Goal: Task Accomplishment & Management: Manage account settings

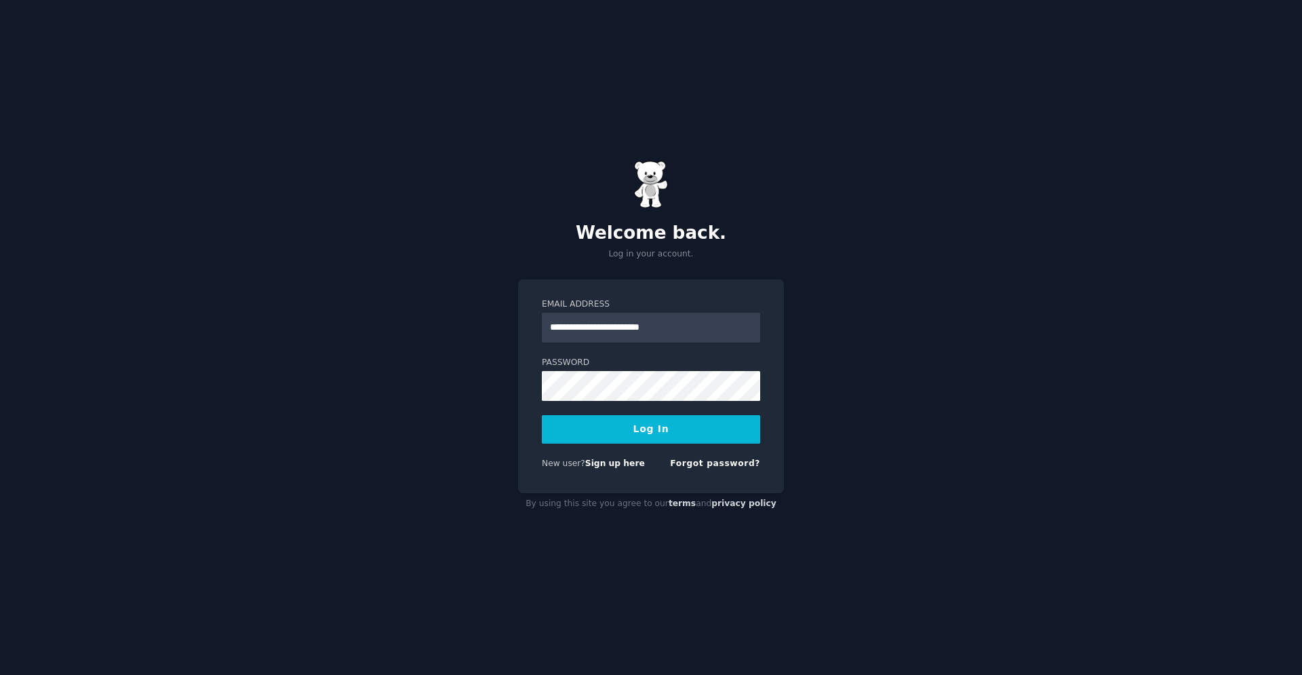
type input "**********"
click at [722, 318] on input "**********" at bounding box center [651, 328] width 218 height 30
click at [659, 424] on button "Log In" at bounding box center [651, 429] width 218 height 28
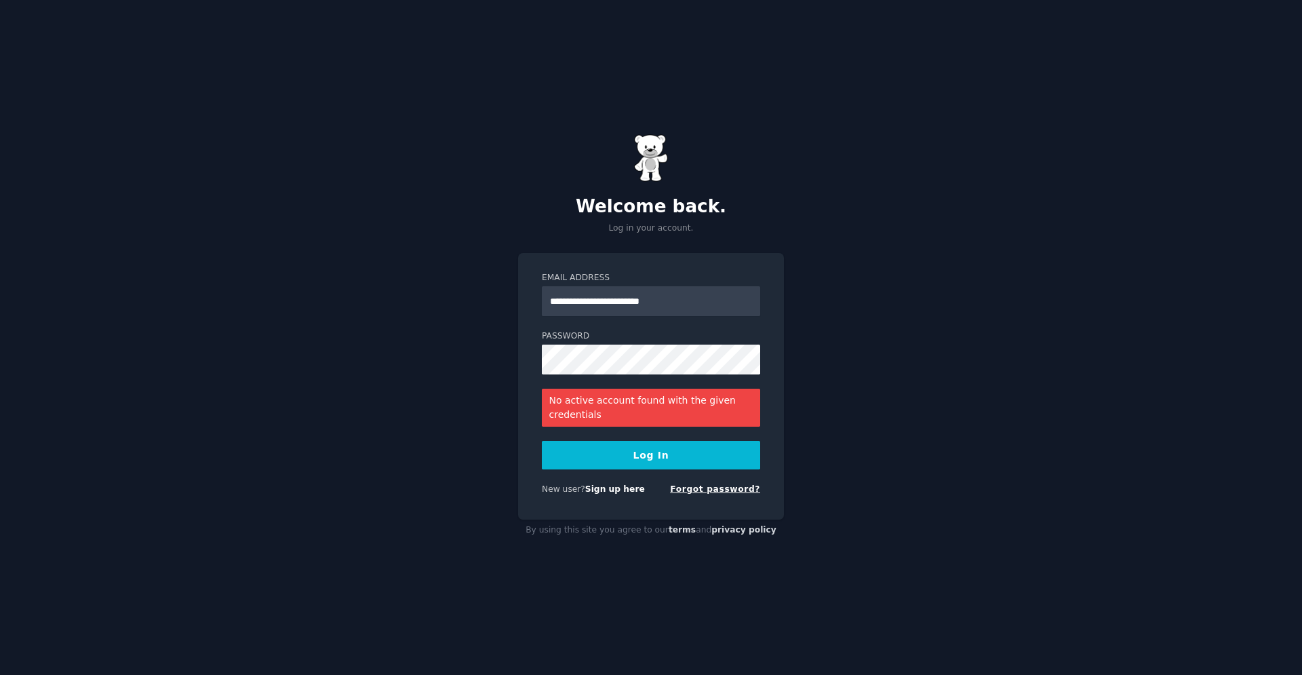
click at [713, 489] on link "Forgot password?" at bounding box center [715, 488] width 90 height 9
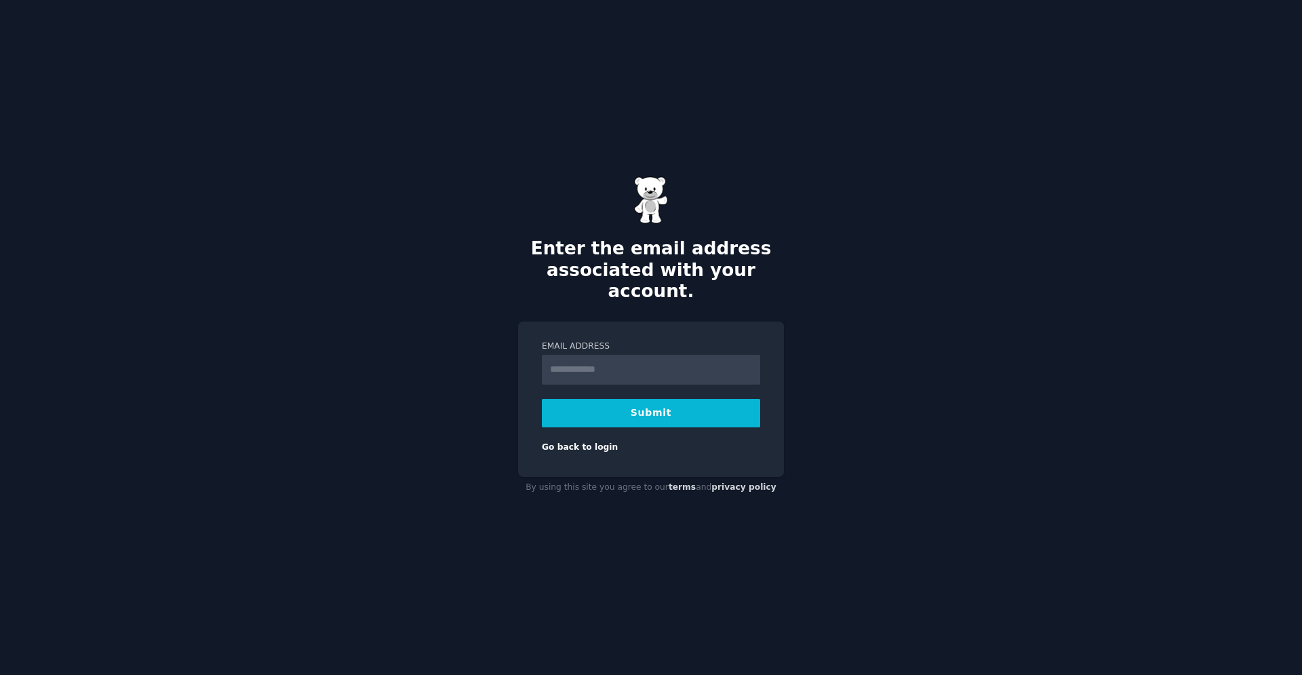
click at [656, 360] on input "Email Address" at bounding box center [651, 370] width 218 height 30
type input "**********"
click at [675, 404] on button "Submit" at bounding box center [651, 413] width 218 height 28
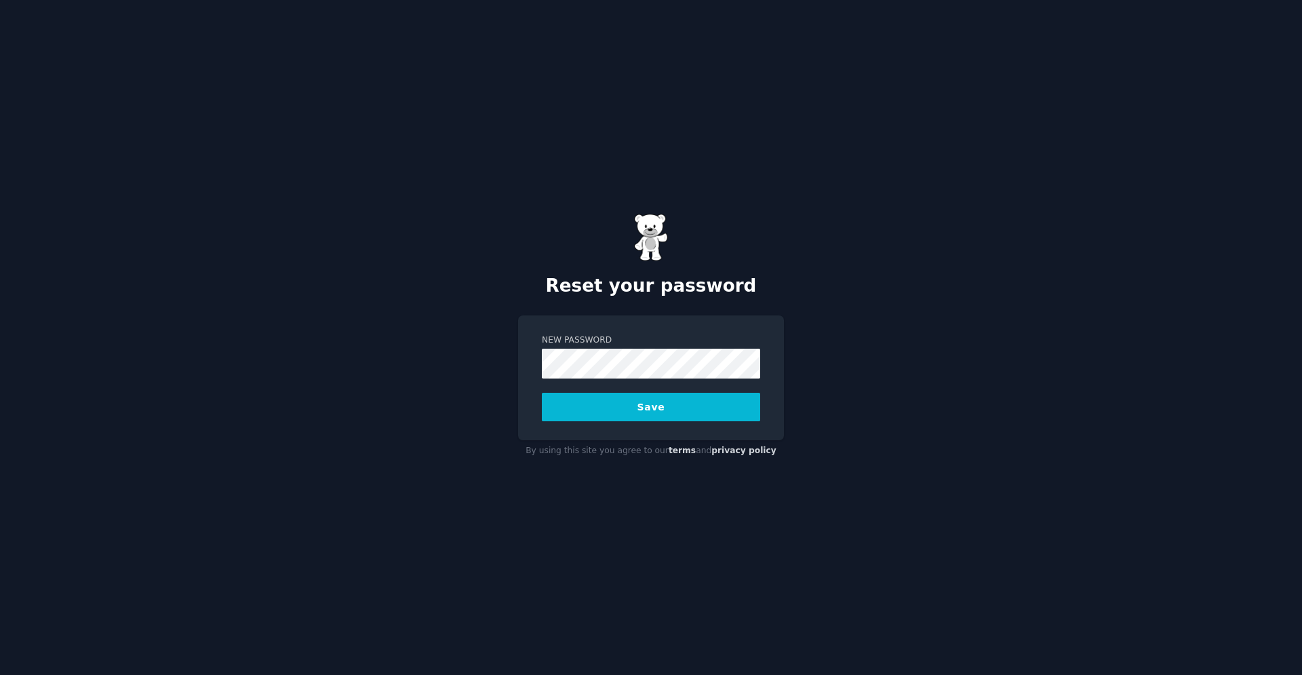
click at [667, 407] on button "Save" at bounding box center [651, 407] width 218 height 28
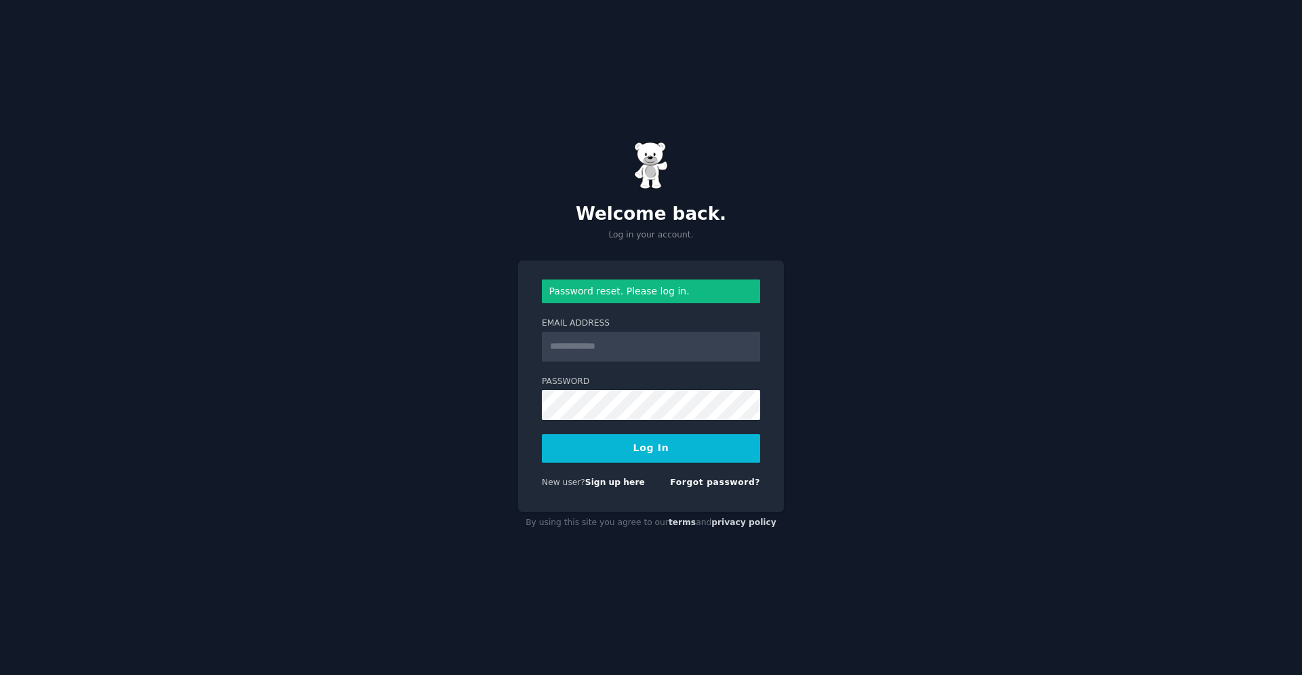
click at [660, 346] on input "Email Address" at bounding box center [651, 347] width 218 height 30
click at [643, 344] on input "Email Address" at bounding box center [651, 347] width 218 height 30
type input "**********"
click at [542, 434] on button "Log In" at bounding box center [651, 448] width 218 height 28
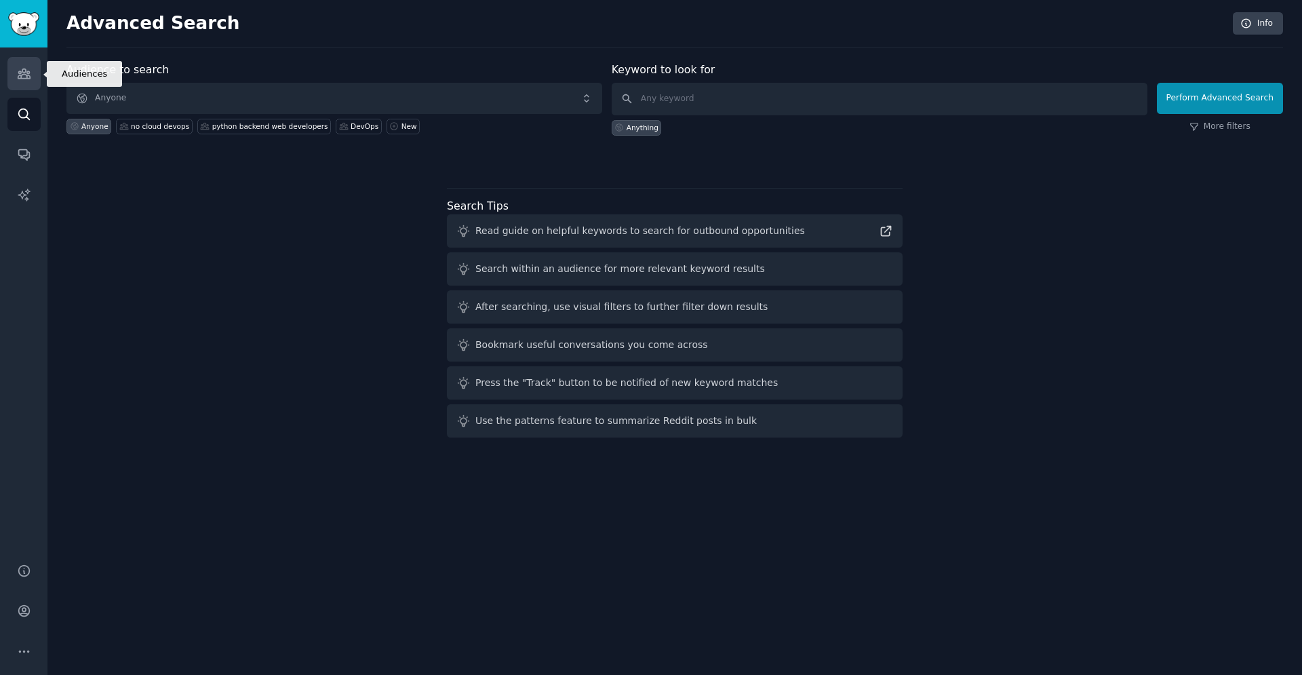
click at [24, 75] on icon "Sidebar" at bounding box center [24, 73] width 12 height 9
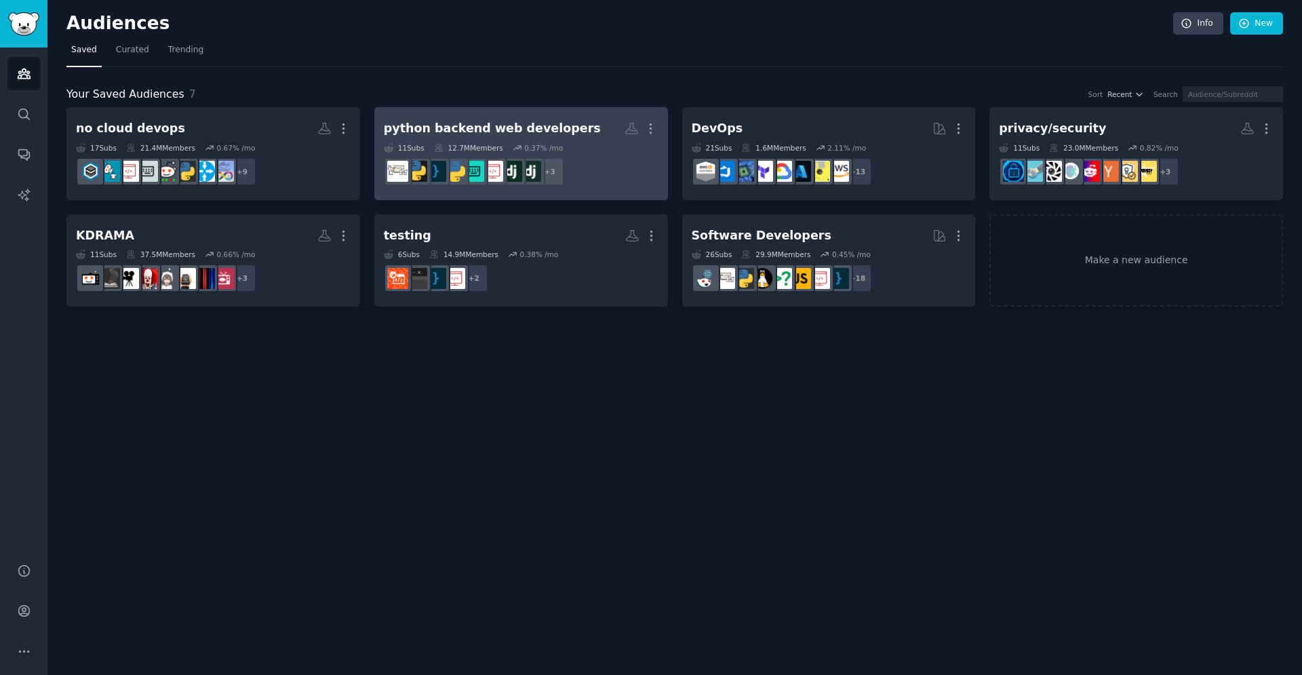
click at [561, 131] on div "python backend web developers" at bounding box center [492, 128] width 217 height 17
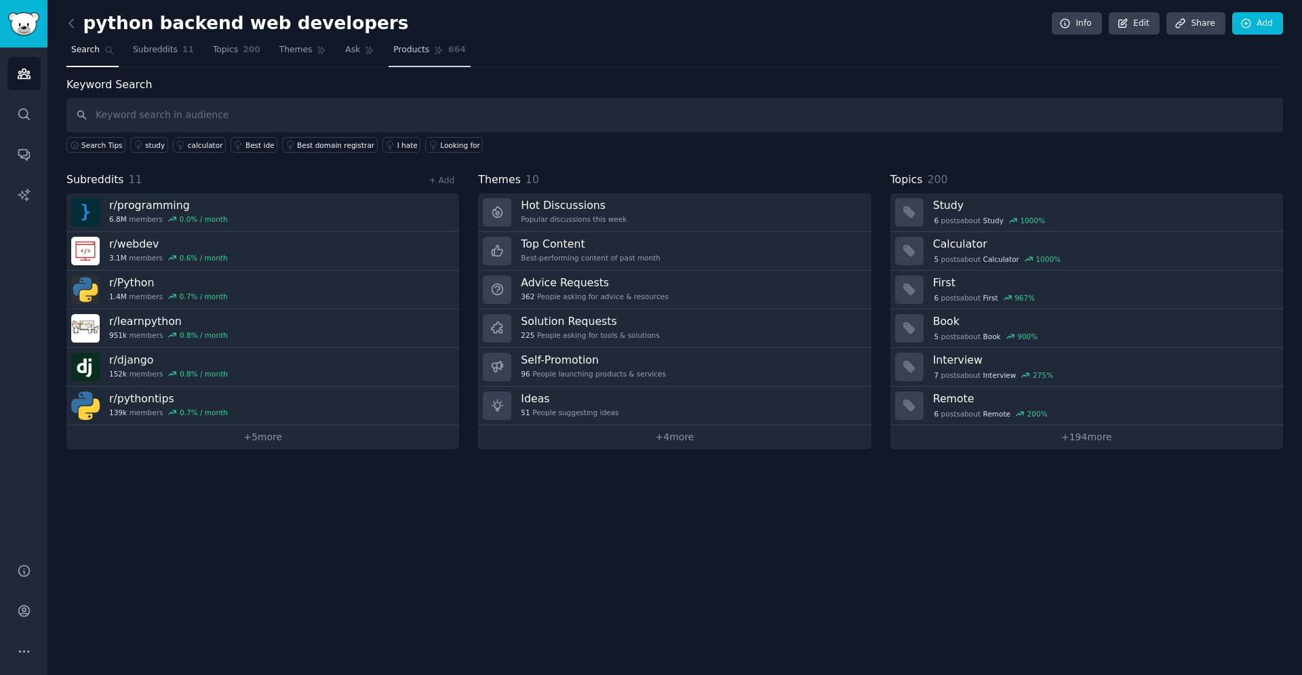
click at [388, 58] on link "Products 664" at bounding box center [428, 53] width 81 height 28
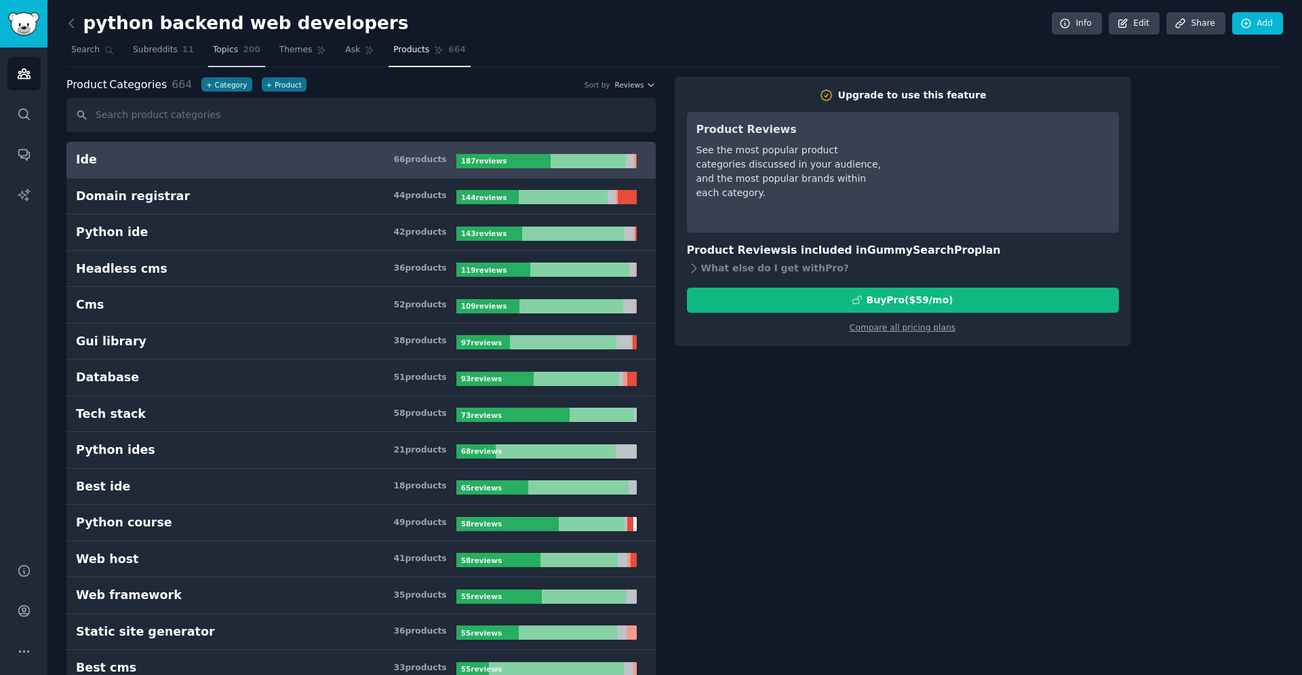
click at [231, 55] on link "Topics 200" at bounding box center [236, 53] width 57 height 28
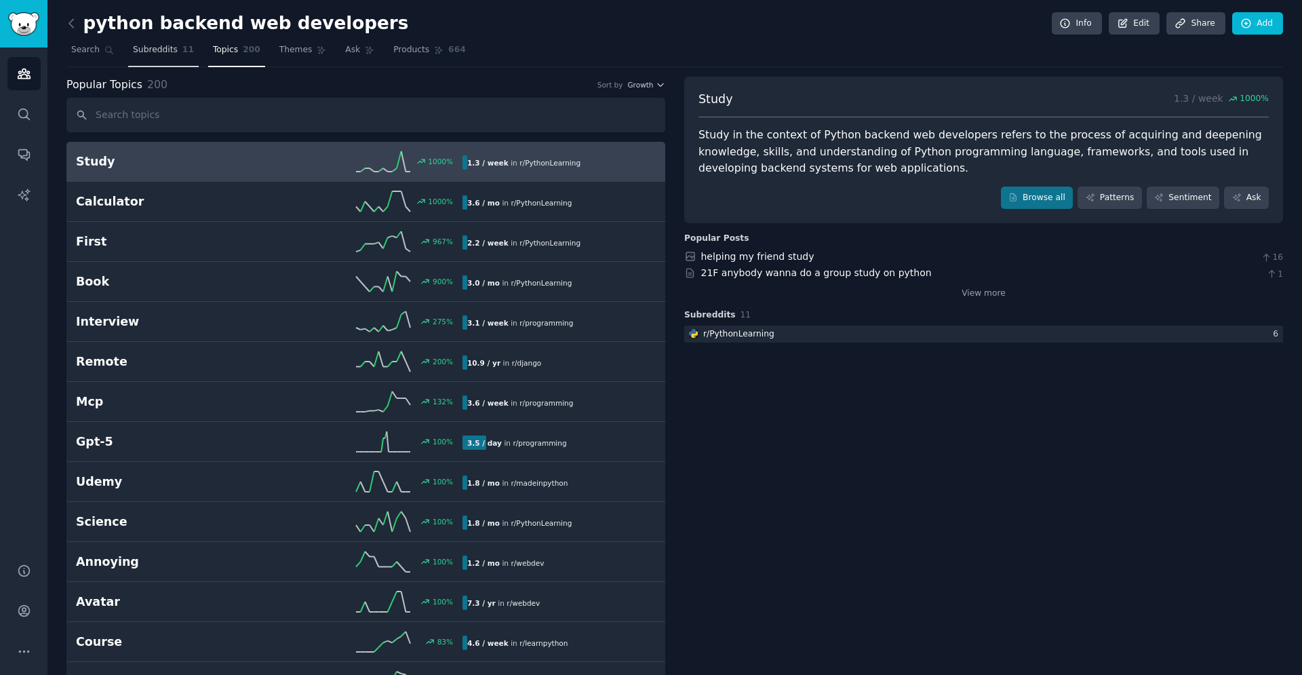
click at [163, 58] on link "Subreddits 11" at bounding box center [163, 53] width 71 height 28
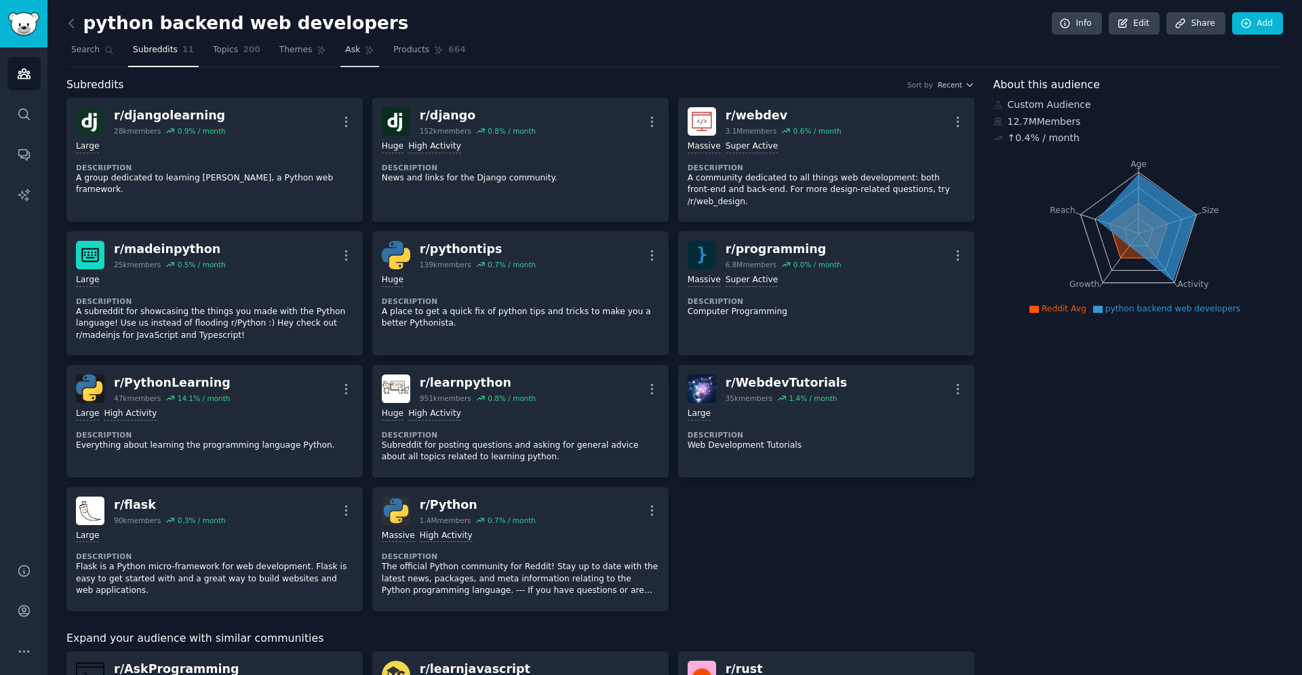
click at [340, 56] on link "Ask" at bounding box center [359, 53] width 39 height 28
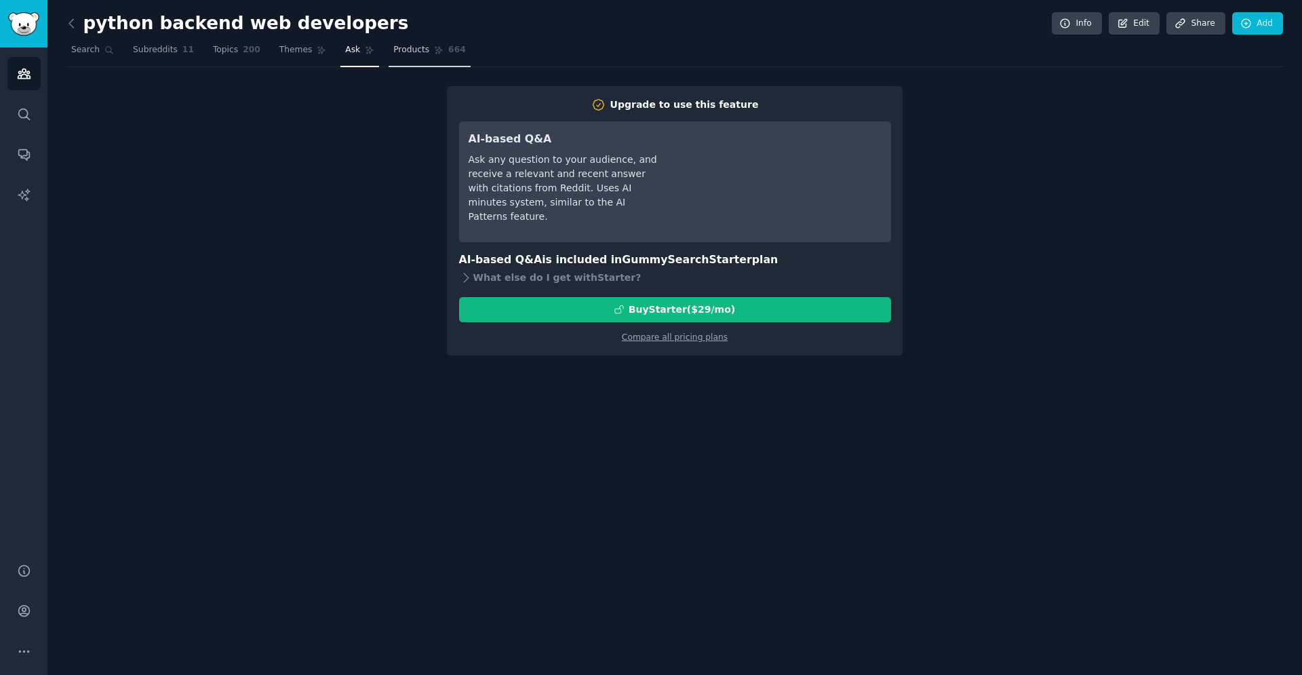
click at [415, 56] on link "Products 664" at bounding box center [428, 53] width 81 height 28
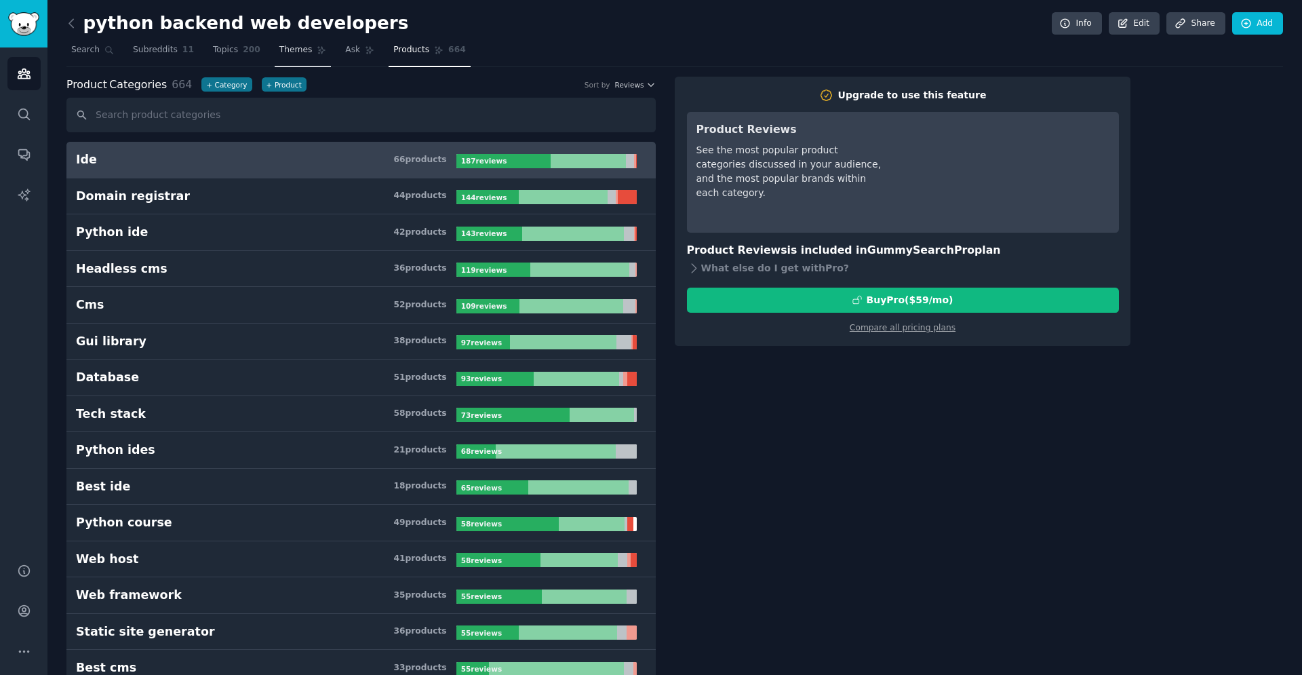
click at [275, 60] on link "Themes" at bounding box center [303, 53] width 57 height 28
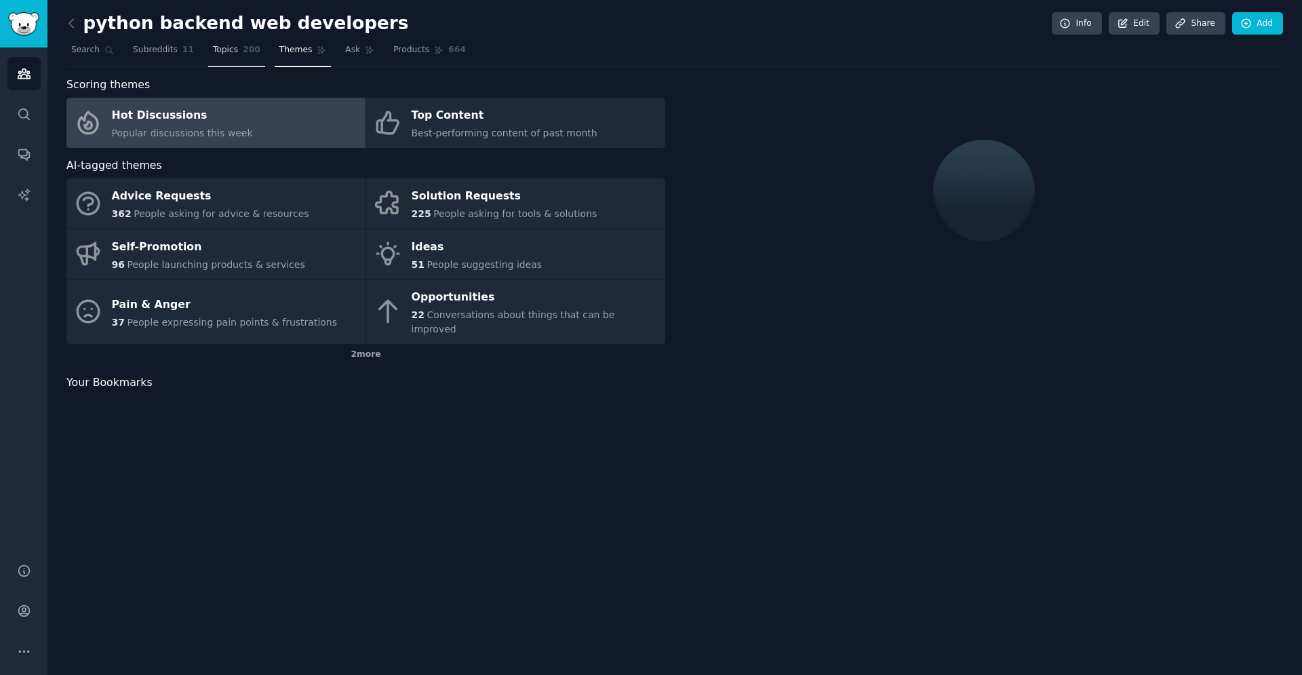
click at [247, 55] on span "200" at bounding box center [252, 50] width 18 height 12
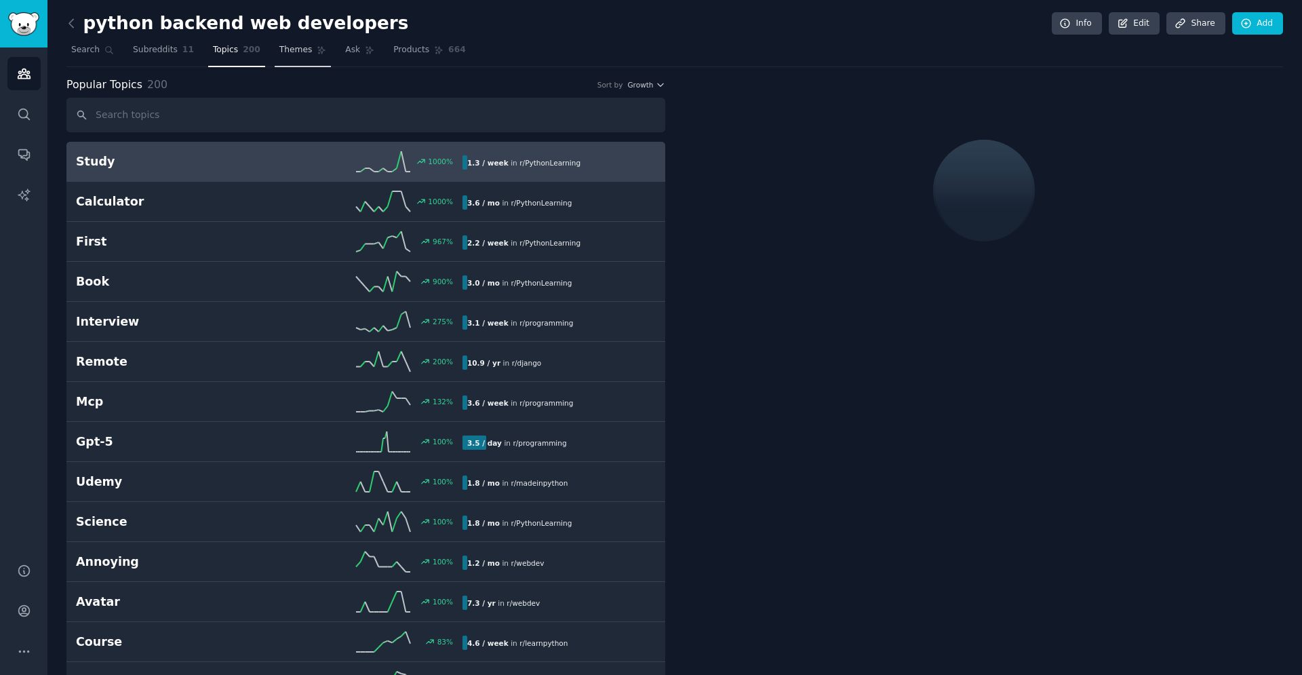
click at [287, 50] on span "Themes" at bounding box center [295, 50] width 33 height 12
